Goal: Task Accomplishment & Management: Manage account settings

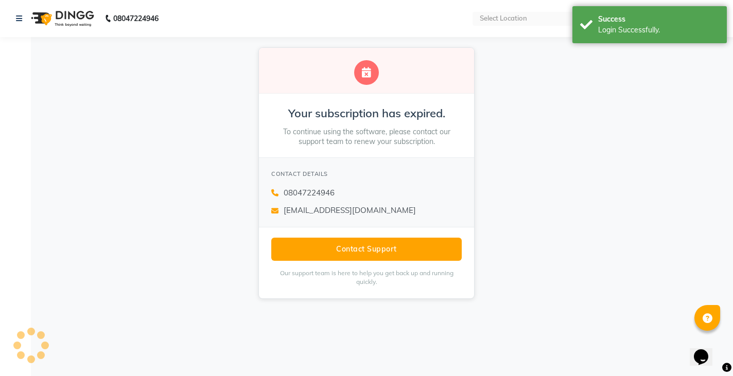
select select "en"
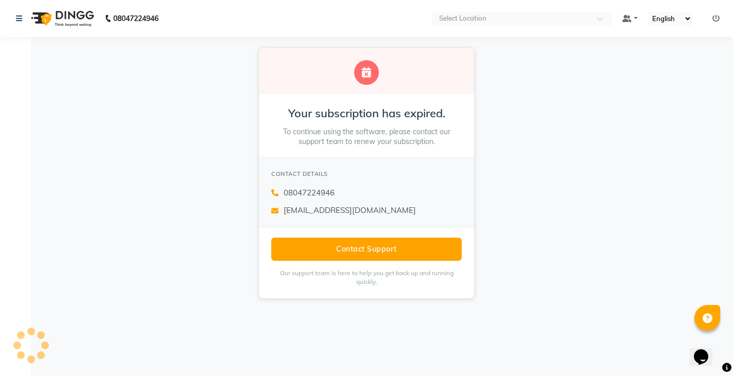
click at [717, 17] on icon at bounding box center [715, 18] width 7 height 7
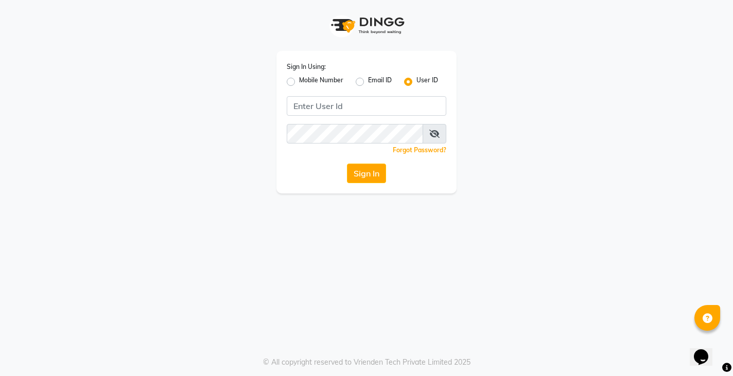
click at [308, 81] on label "Mobile Number" at bounding box center [321, 82] width 44 height 12
click at [306, 81] on input "Mobile Number" at bounding box center [302, 79] width 7 height 7
radio input "true"
radio input "false"
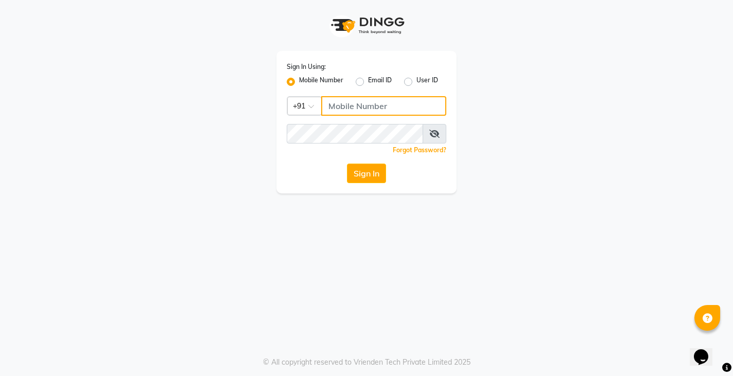
click at [381, 103] on input "Username" at bounding box center [383, 106] width 125 height 20
type input "8861626745"
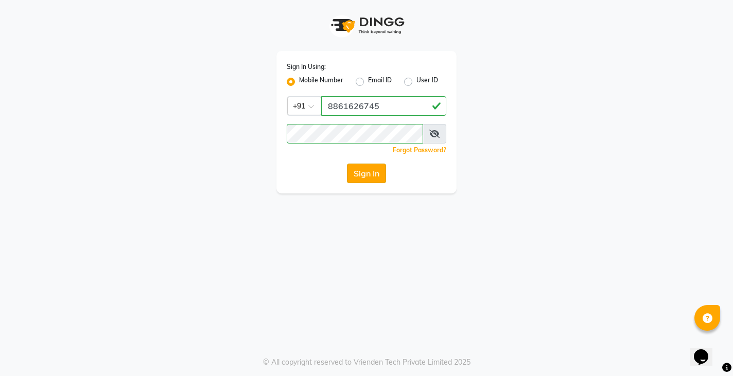
click at [369, 177] on button "Sign In" at bounding box center [366, 174] width 39 height 20
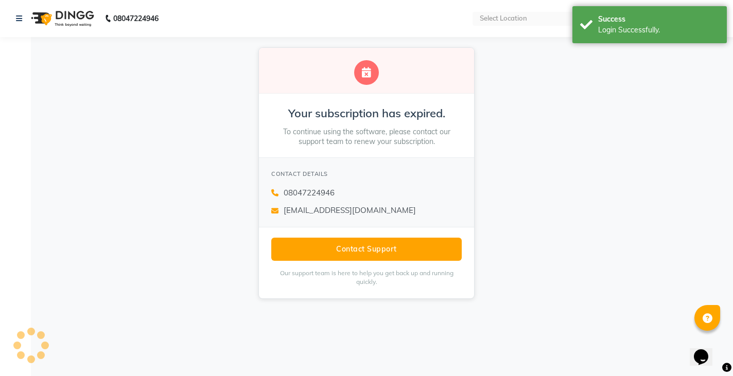
select select "en"
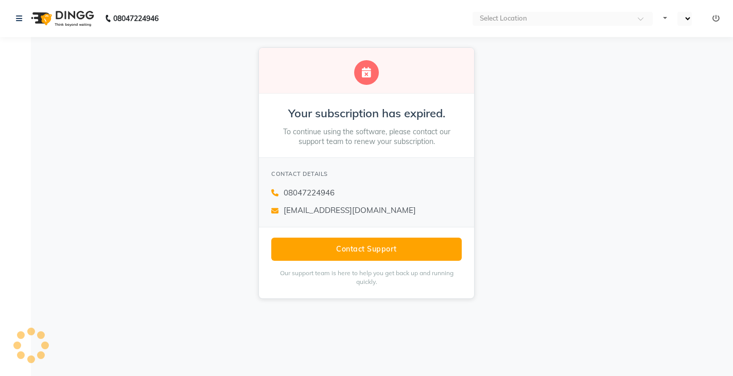
select select "en"
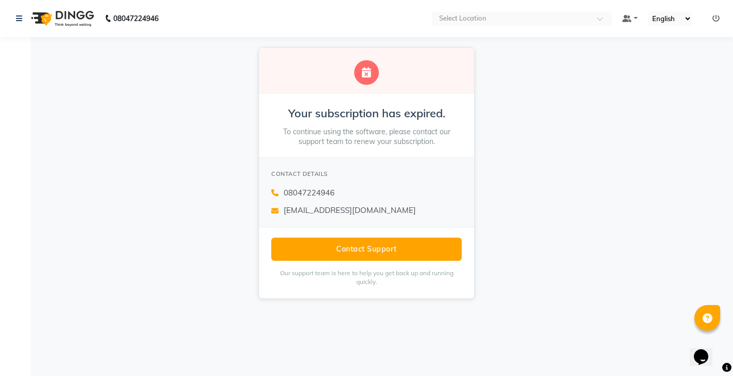
click at [69, 13] on img at bounding box center [61, 18] width 70 height 29
click at [634, 20] on link at bounding box center [629, 18] width 15 height 11
click at [657, 49] on span "My Panel" at bounding box center [659, 50] width 28 height 8
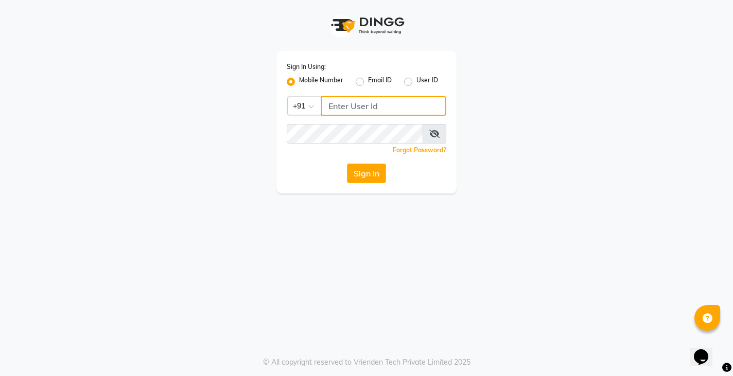
click at [377, 103] on input "Username" at bounding box center [383, 106] width 125 height 20
type input "8861626745"
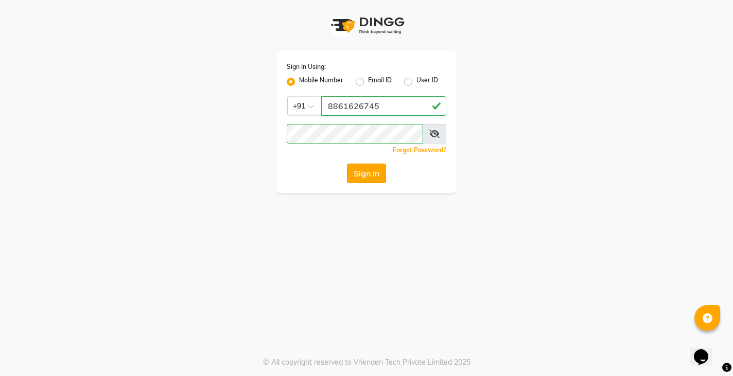
click at [369, 173] on button "Sign In" at bounding box center [366, 174] width 39 height 20
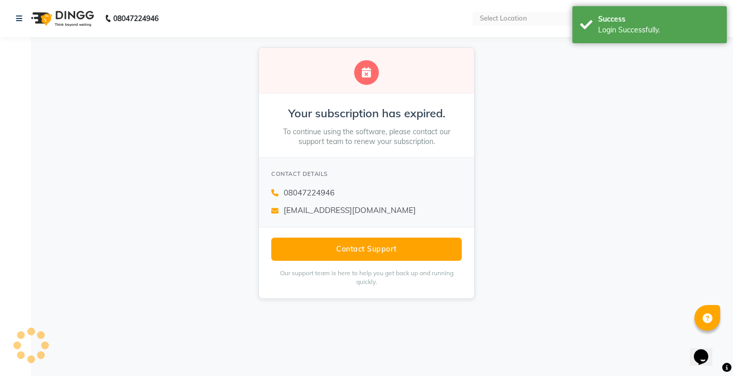
select select "en"
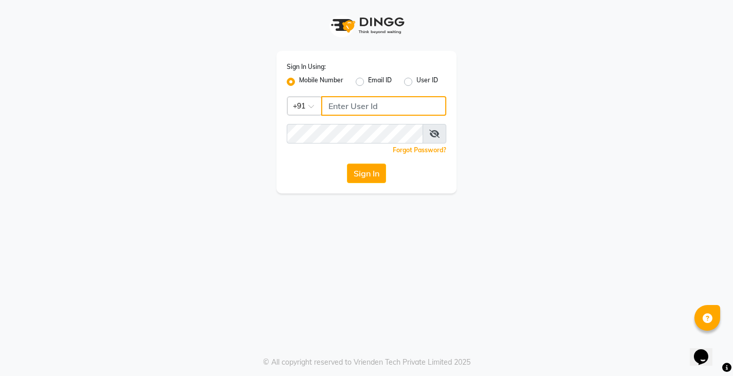
click at [376, 110] on input "Username" at bounding box center [383, 106] width 125 height 20
type input "8861626745"
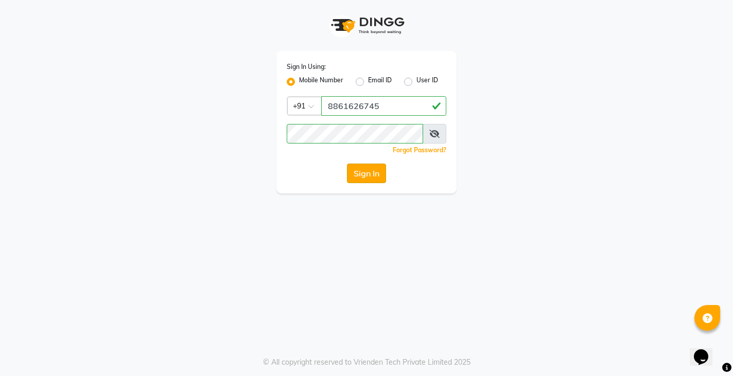
click at [366, 179] on button "Sign In" at bounding box center [366, 174] width 39 height 20
